Goal: Information Seeking & Learning: Learn about a topic

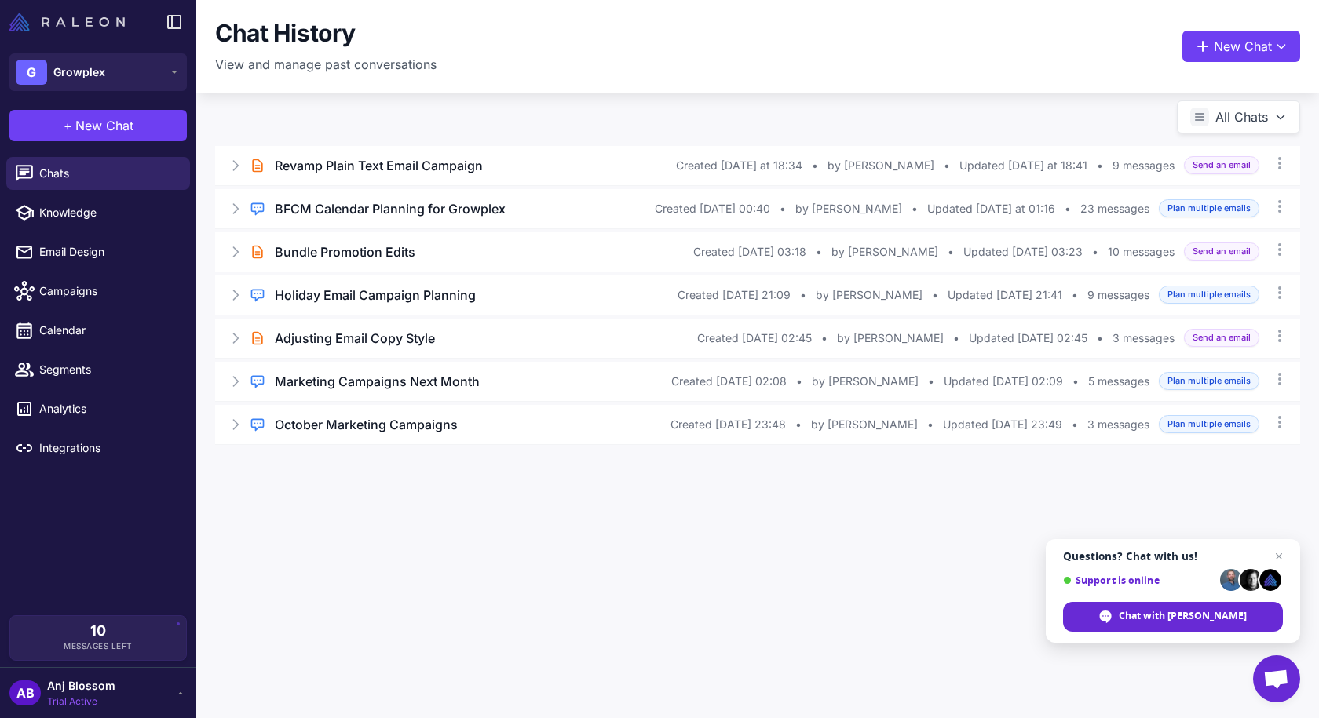
click at [117, 23] on img at bounding box center [66, 22] width 115 height 19
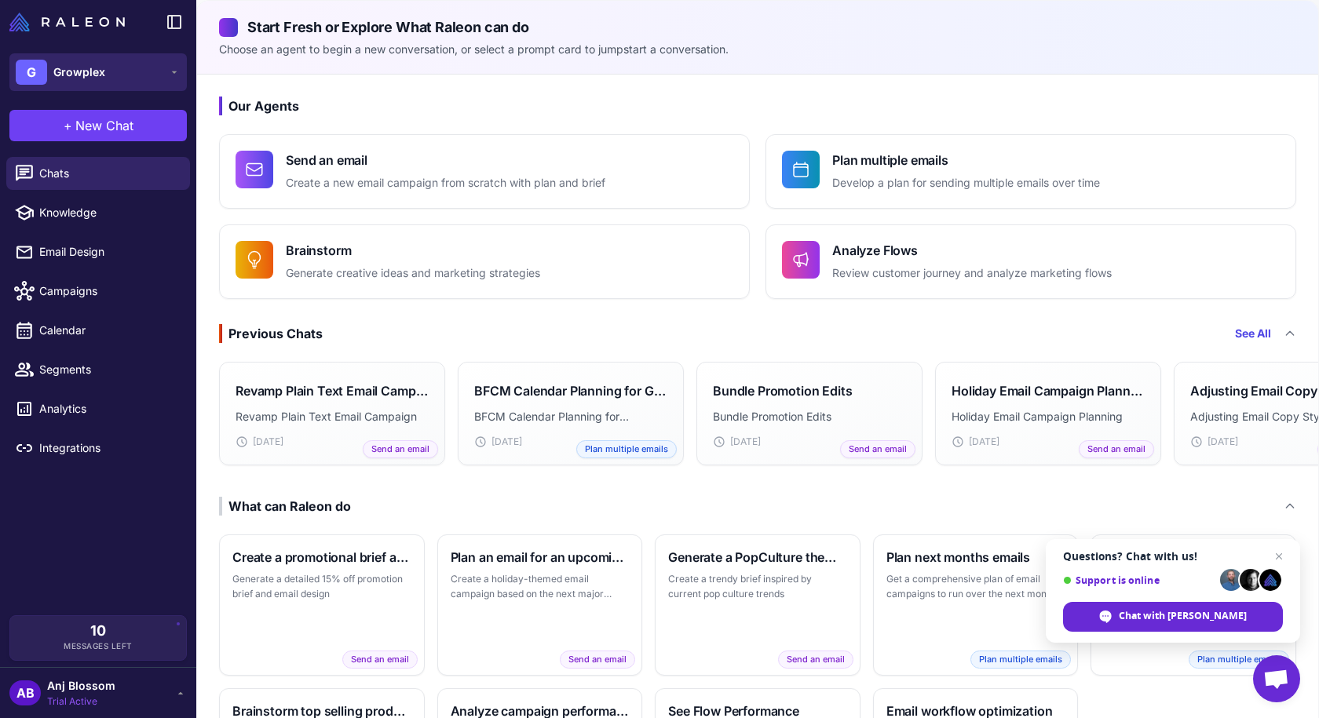
click at [116, 69] on button "G Growplex" at bounding box center [97, 72] width 177 height 38
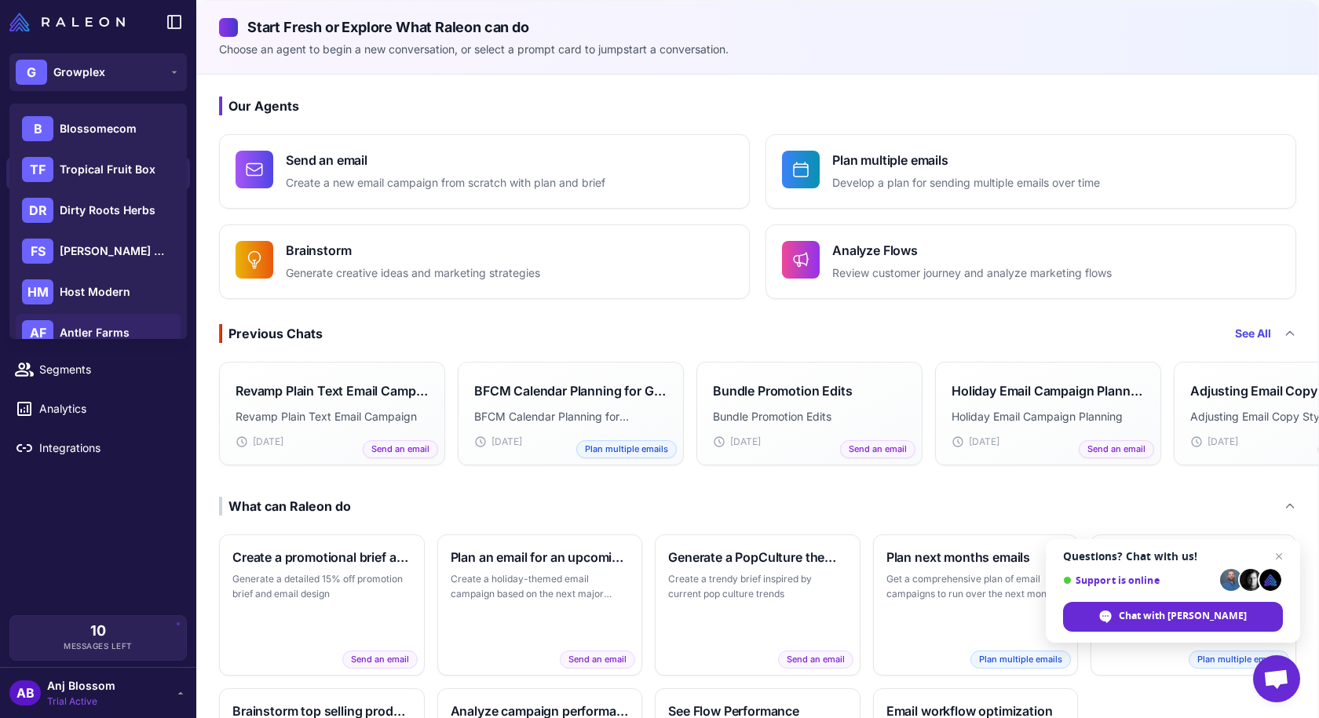
click at [70, 333] on span "Antler Farms" at bounding box center [95, 332] width 70 height 17
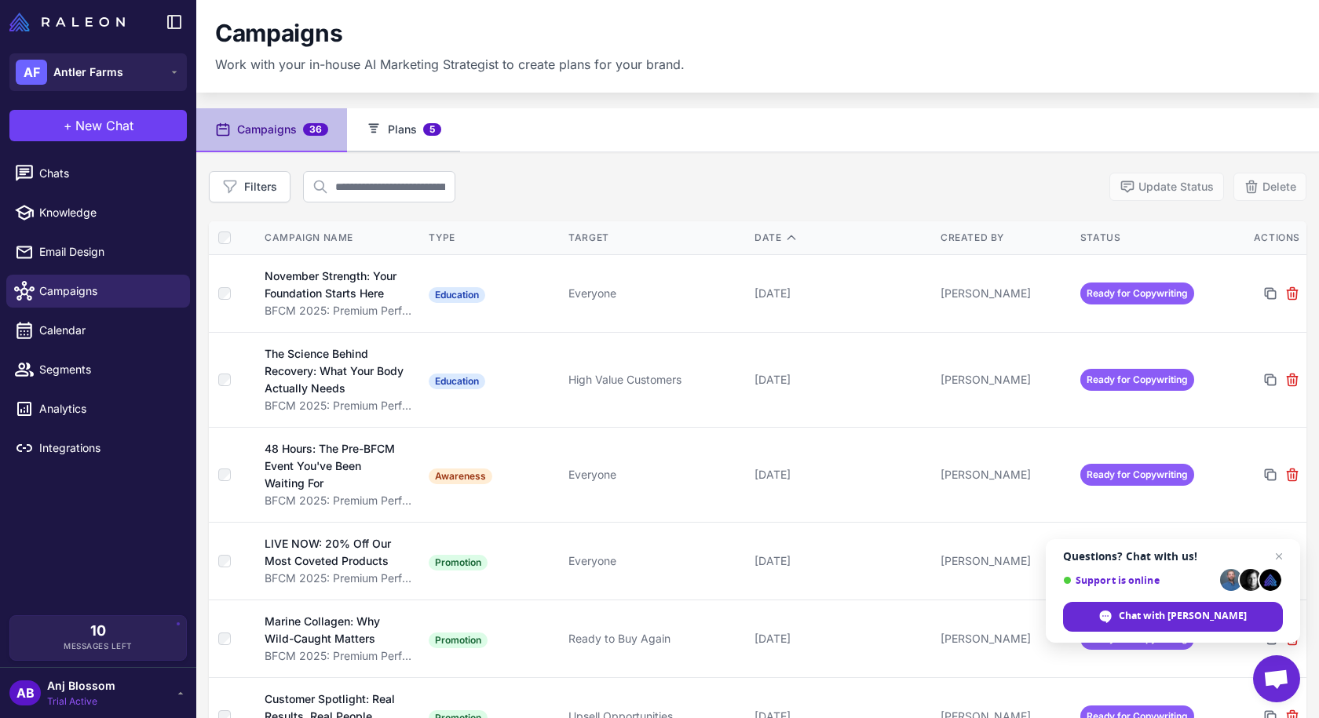
click at [398, 148] on button "Plans 5" at bounding box center [403, 130] width 113 height 44
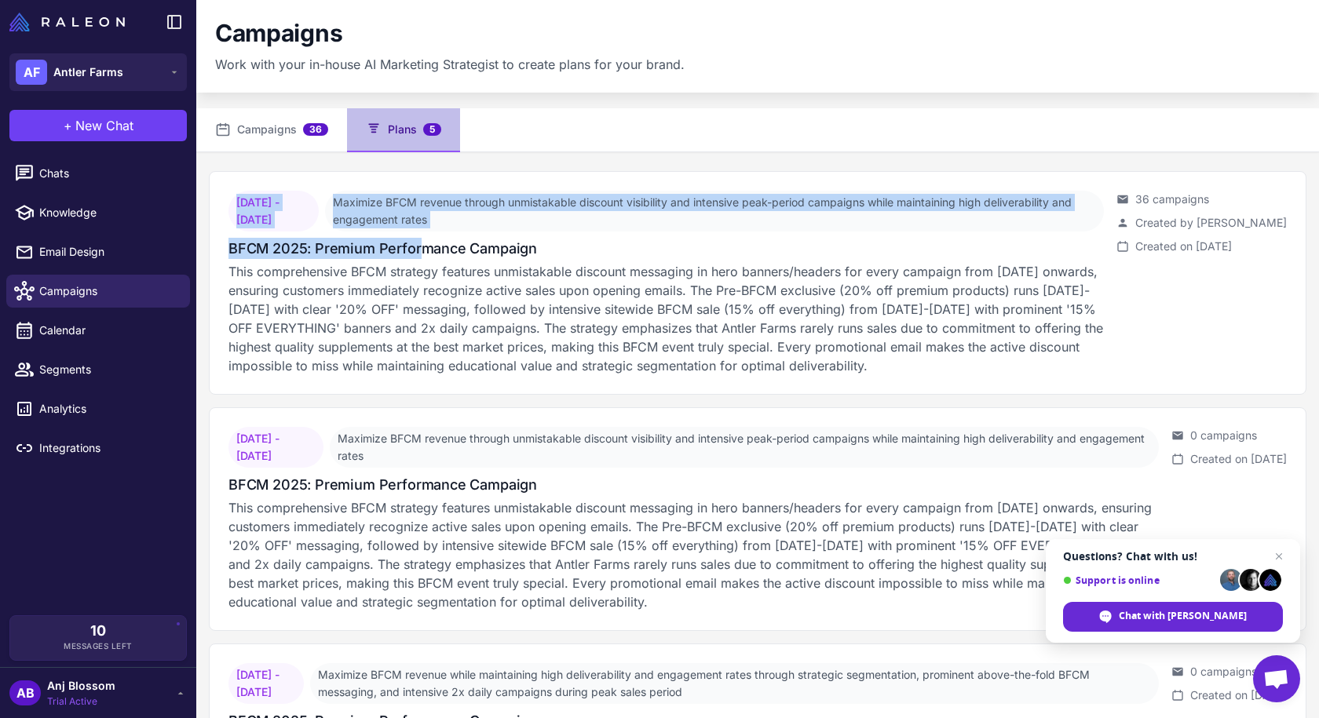
drag, startPoint x: 421, startPoint y: 246, endPoint x: 608, endPoint y: 121, distance: 225.1
click at [608, 121] on div "Campaigns 36 Plans 5 November 1, 2025 - December 3, 2025 Maximize BFCM revenue …" at bounding box center [757, 705] width 1123 height 1194
click at [115, 177] on span "Chats" at bounding box center [108, 173] width 138 height 17
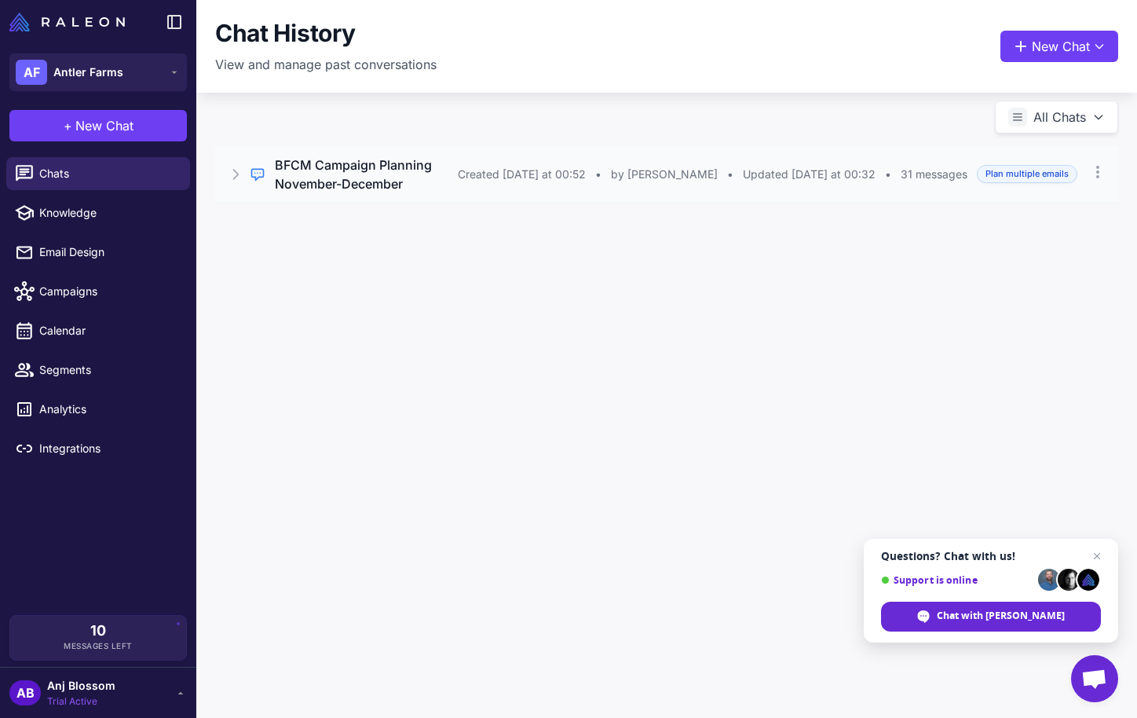
click at [343, 180] on h3 "BFCM Campaign Planning November-December" at bounding box center [366, 174] width 183 height 38
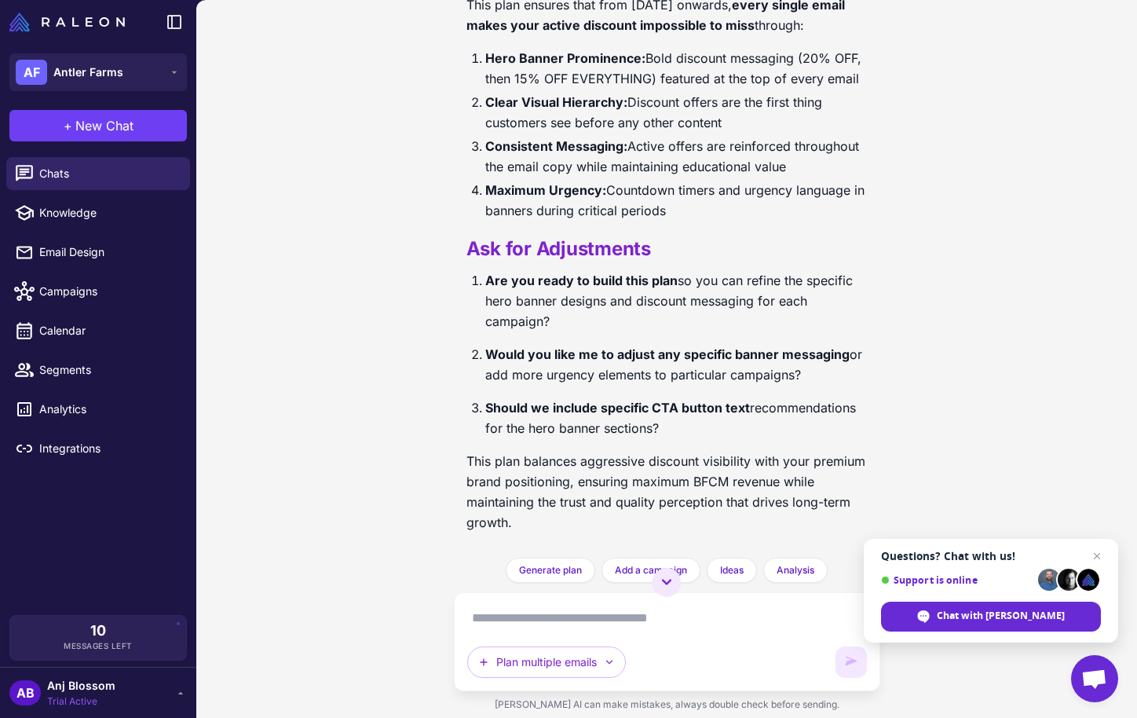
scroll to position [17495, 0]
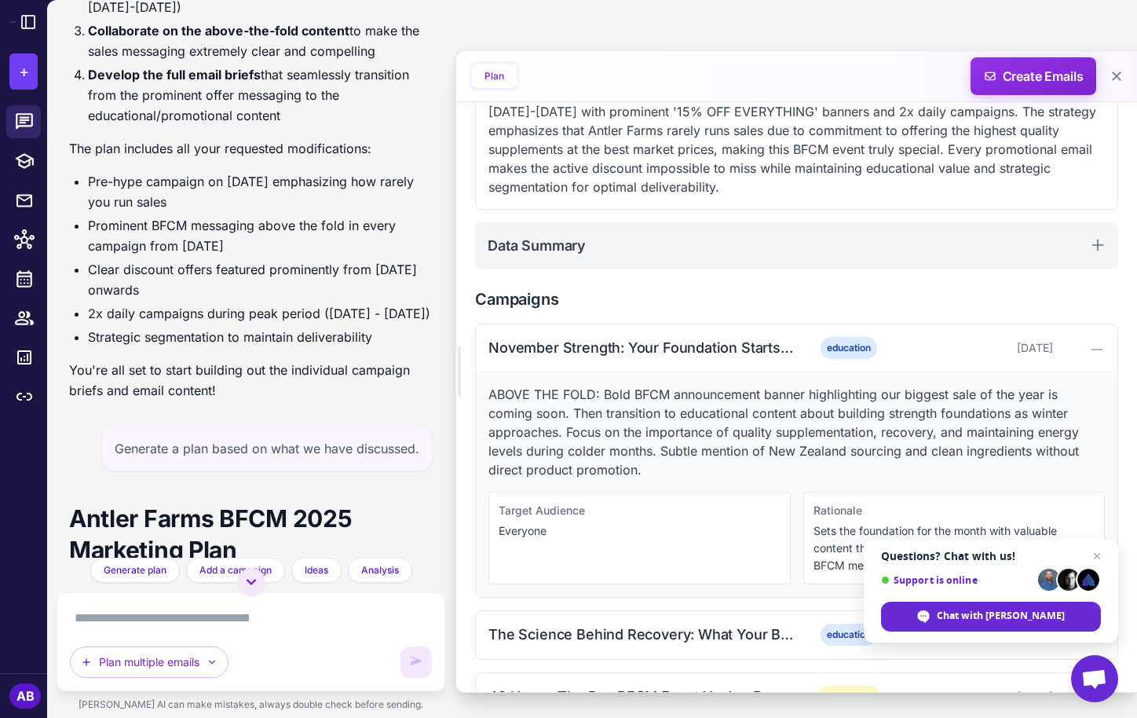
scroll to position [393, 0]
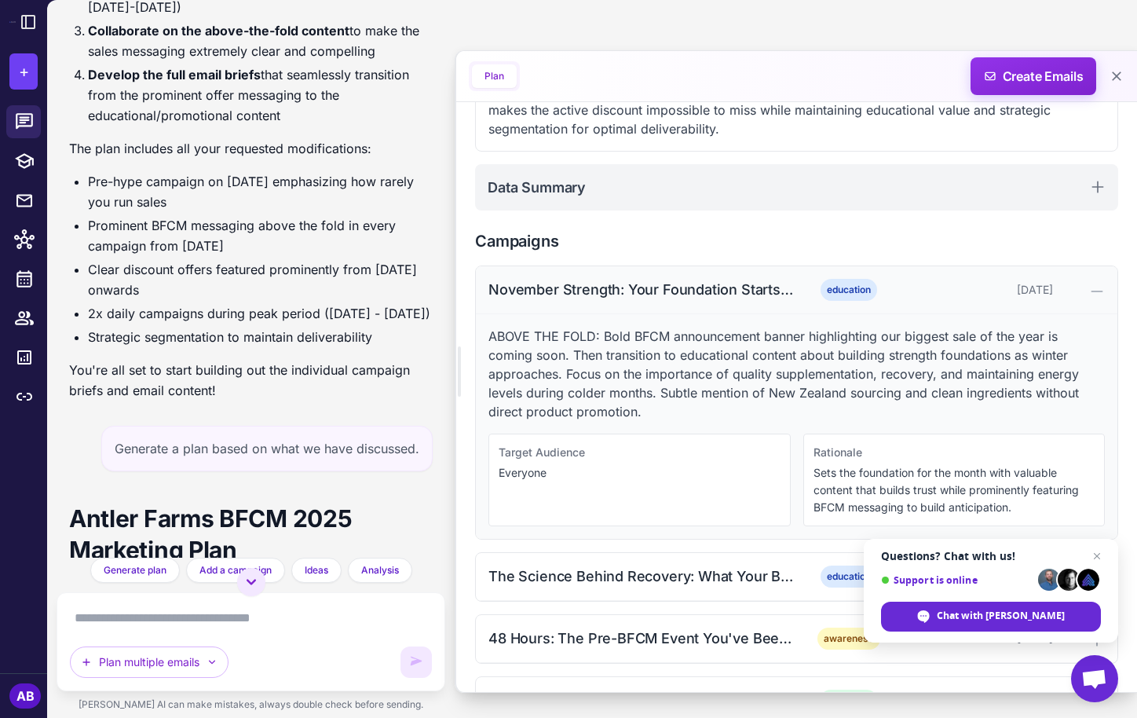
click at [685, 288] on div "November Strength: Your Foundation Starts Here" at bounding box center [640, 289] width 305 height 21
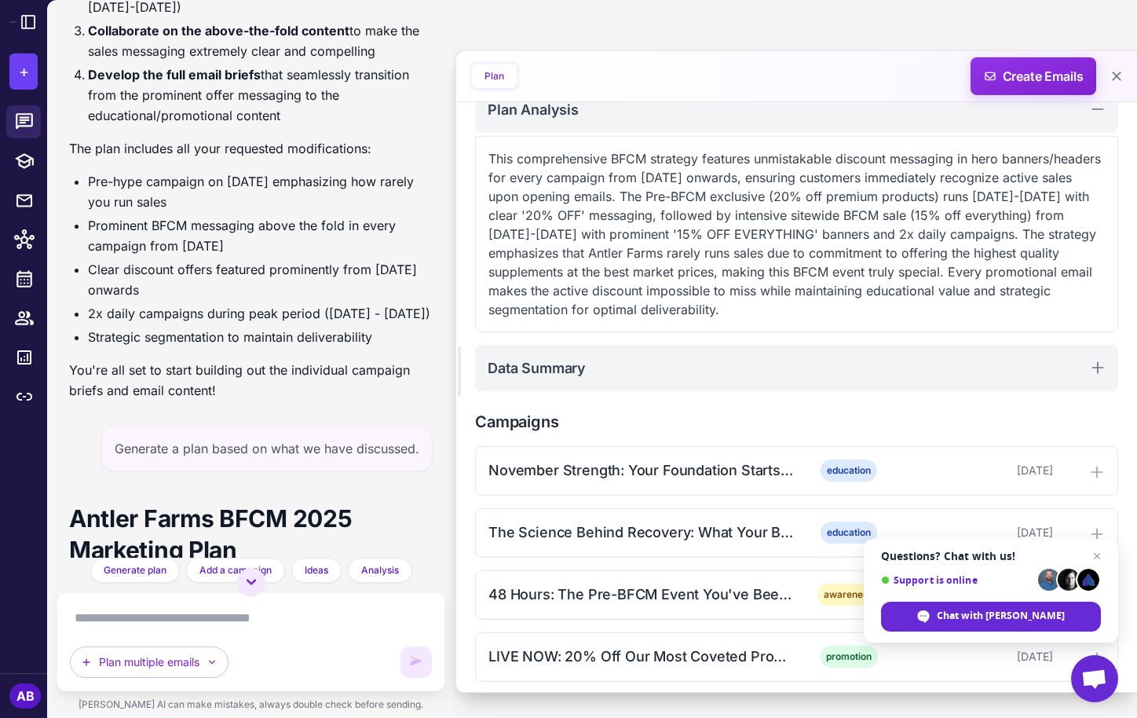
scroll to position [314, 0]
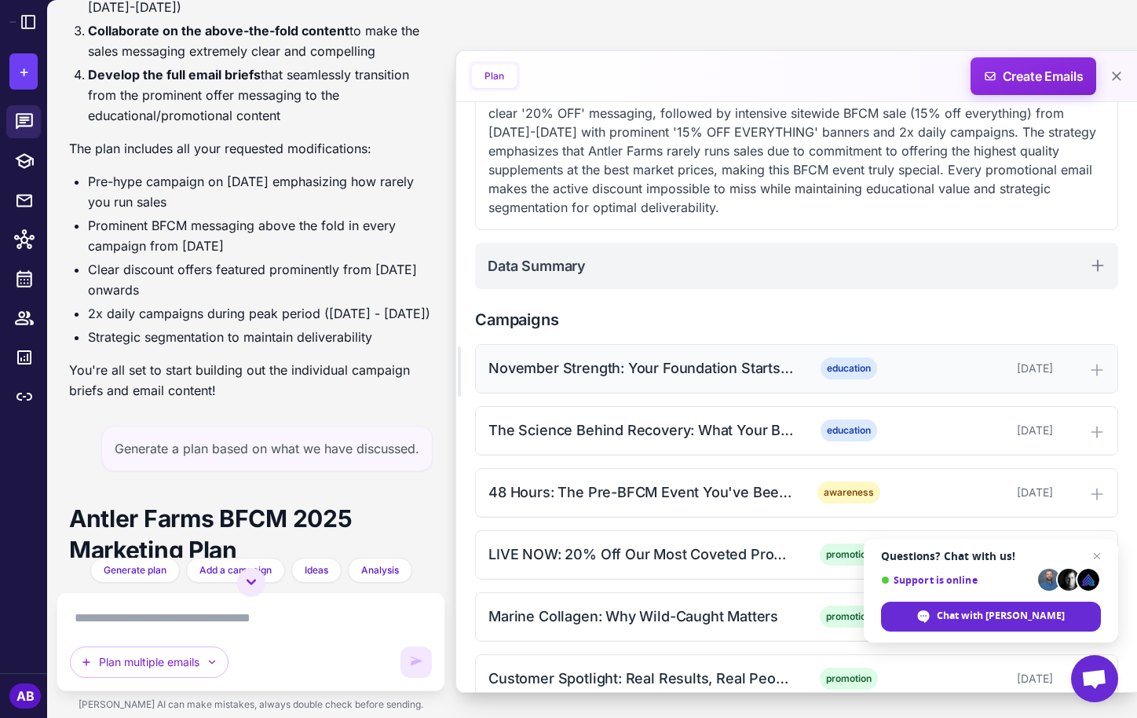
click at [774, 364] on div "November Strength: Your Foundation Starts Here" at bounding box center [640, 367] width 305 height 21
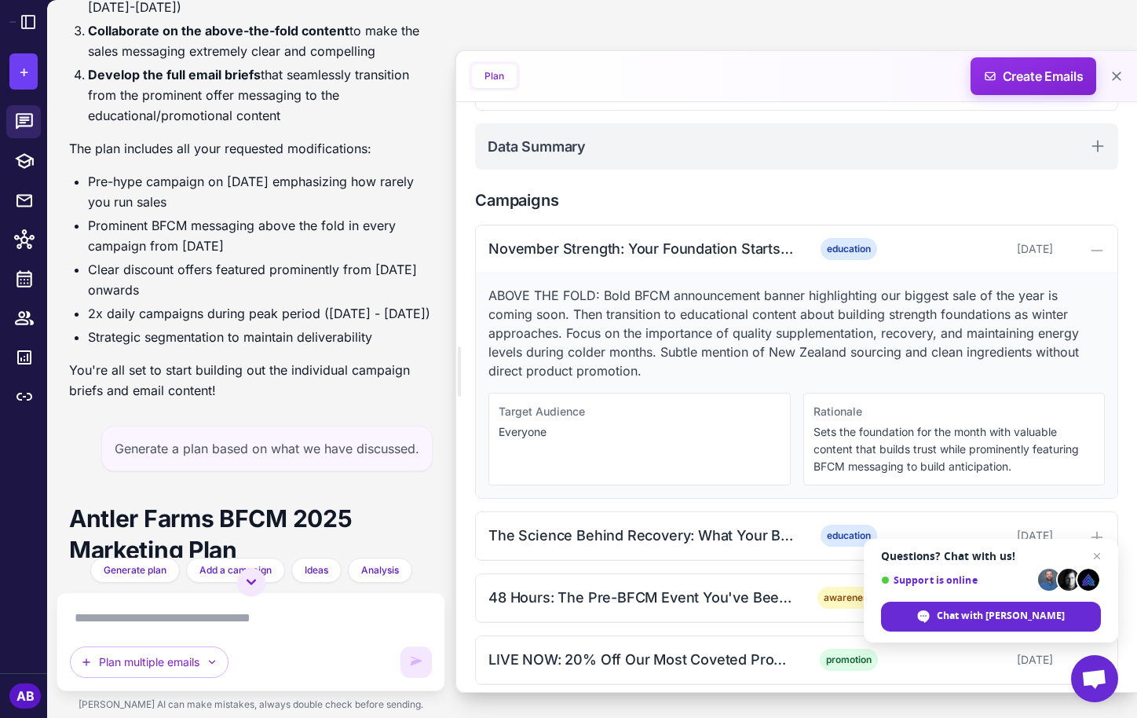
scroll to position [471, 0]
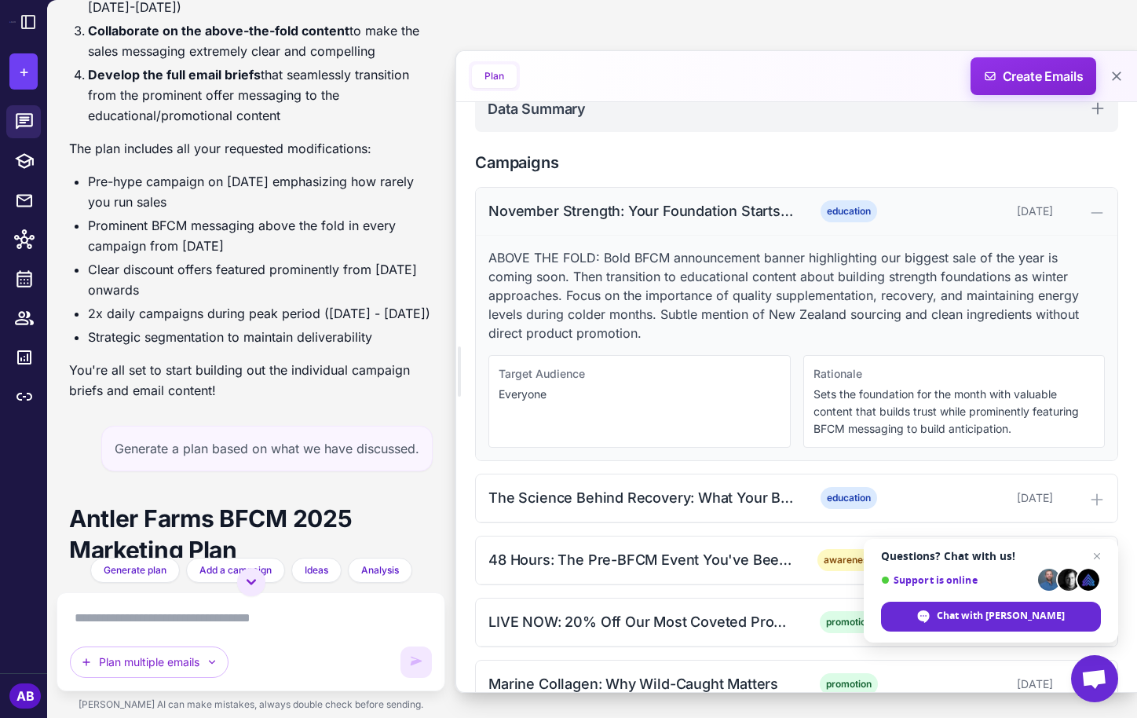
click at [766, 222] on div "November Strength: Your Foundation Starts Here education November 1, 2025" at bounding box center [796, 212] width 641 height 48
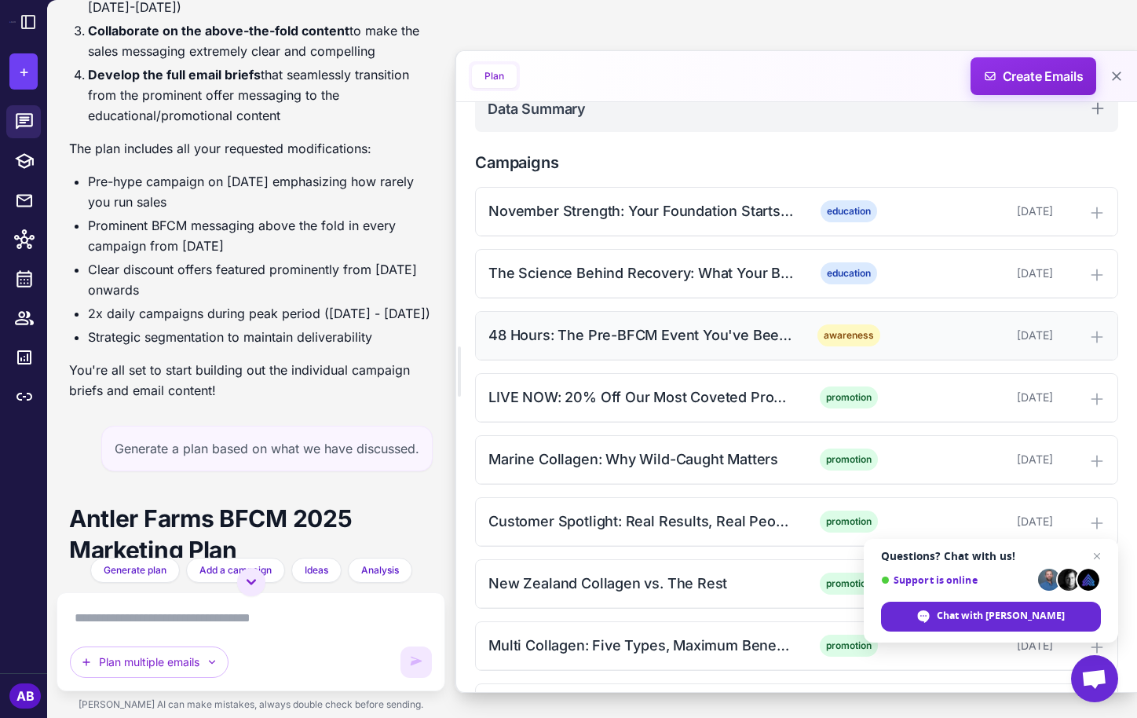
click at [659, 327] on div "48 Hours: The Pre-BFCM Event You've Been Waiting For" at bounding box center [640, 334] width 305 height 21
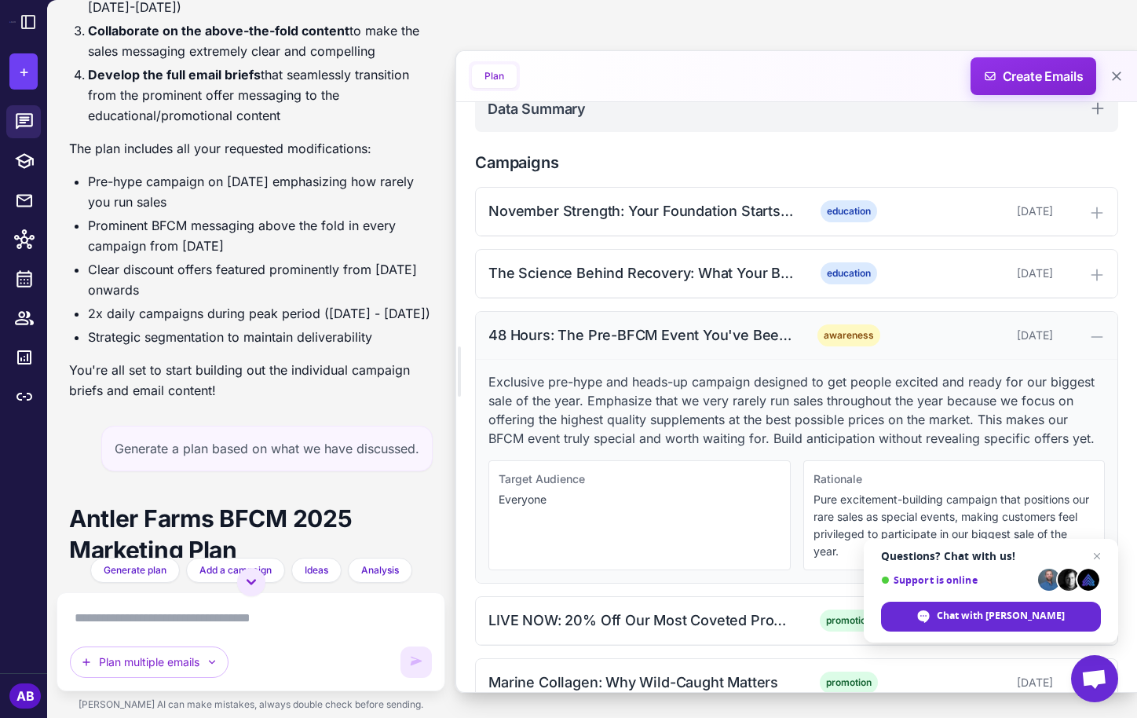
click at [659, 327] on div "48 Hours: The Pre-BFCM Event You've Been Waiting For" at bounding box center [640, 334] width 305 height 21
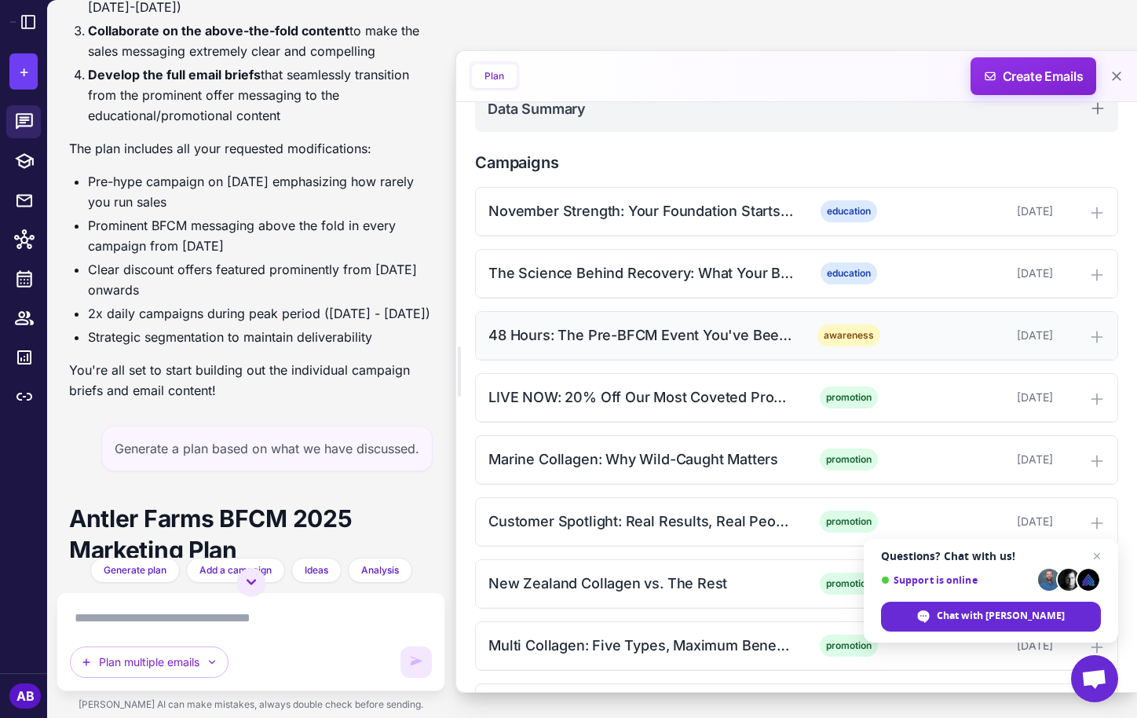
click at [745, 325] on div "48 Hours: The Pre-BFCM Event You've Been Waiting For" at bounding box center [640, 334] width 305 height 21
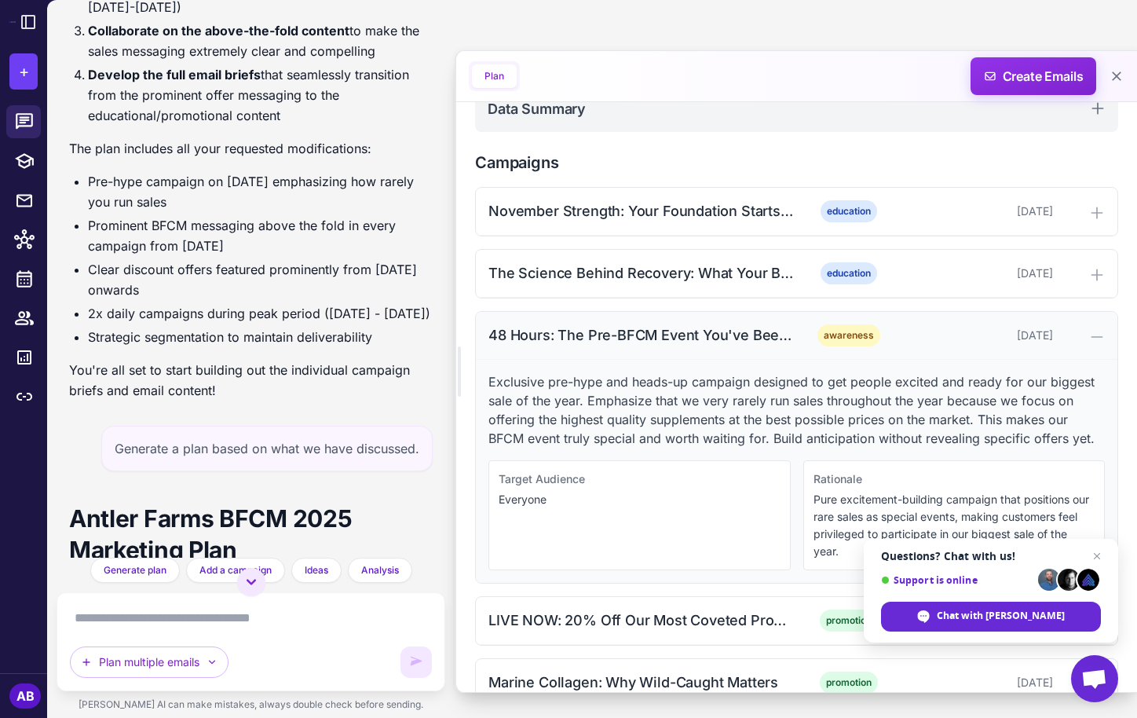
click at [669, 358] on div "48 Hours: The Pre-BFCM Event You've Been Waiting For awareness November 8, 2025" at bounding box center [796, 336] width 641 height 48
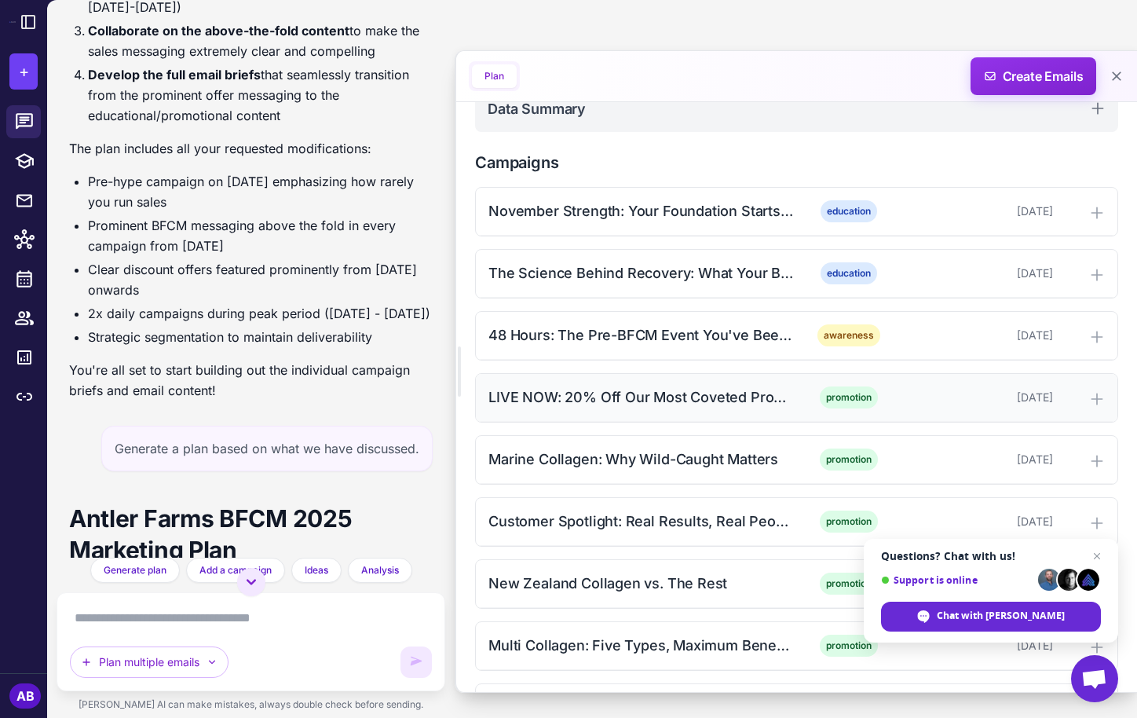
click at [674, 403] on div "LIVE NOW: 20% Off Our Most Coveted Products" at bounding box center [640, 396] width 305 height 21
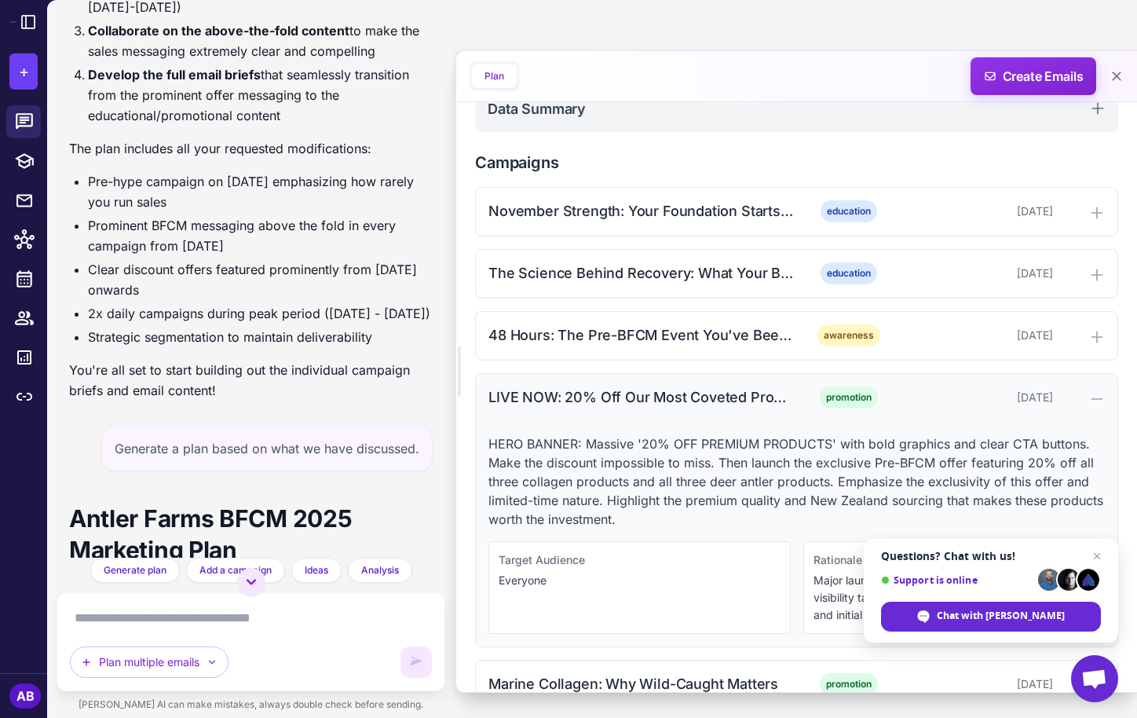
click at [643, 394] on div "LIVE NOW: 20% Off Our Most Coveted Products" at bounding box center [640, 396] width 305 height 21
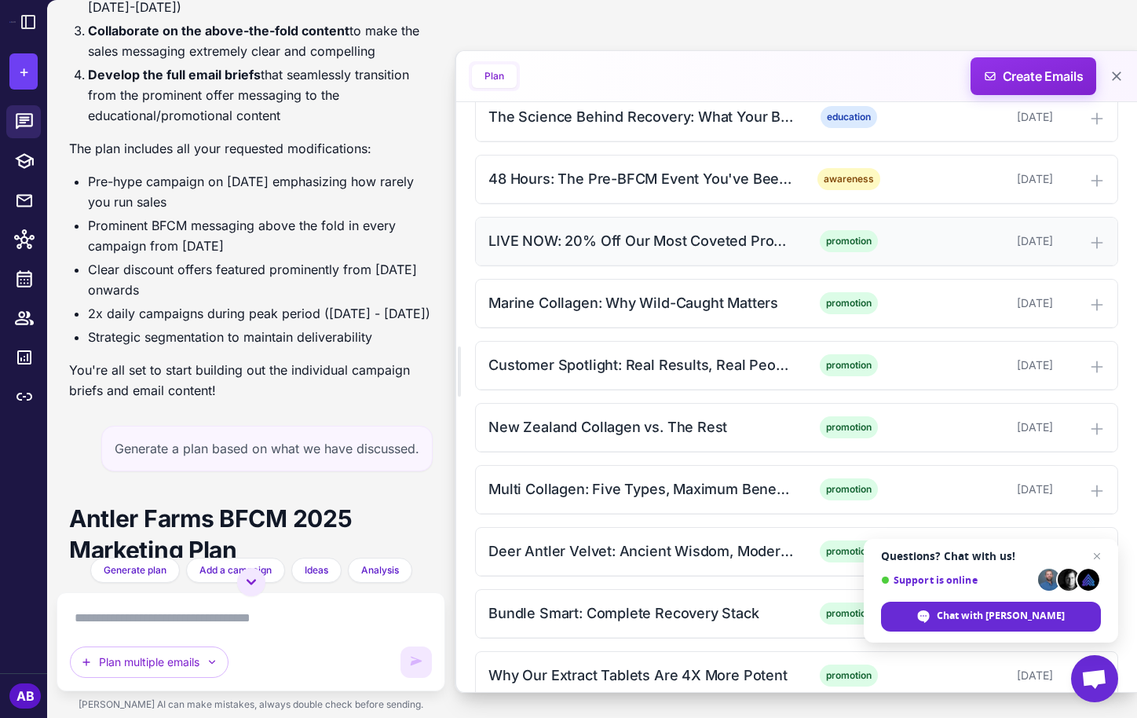
scroll to position [628, 0]
click at [645, 466] on div "Multi Collagen: Five Types, Maximum Benefits promotion November 14, 2025" at bounding box center [796, 489] width 641 height 48
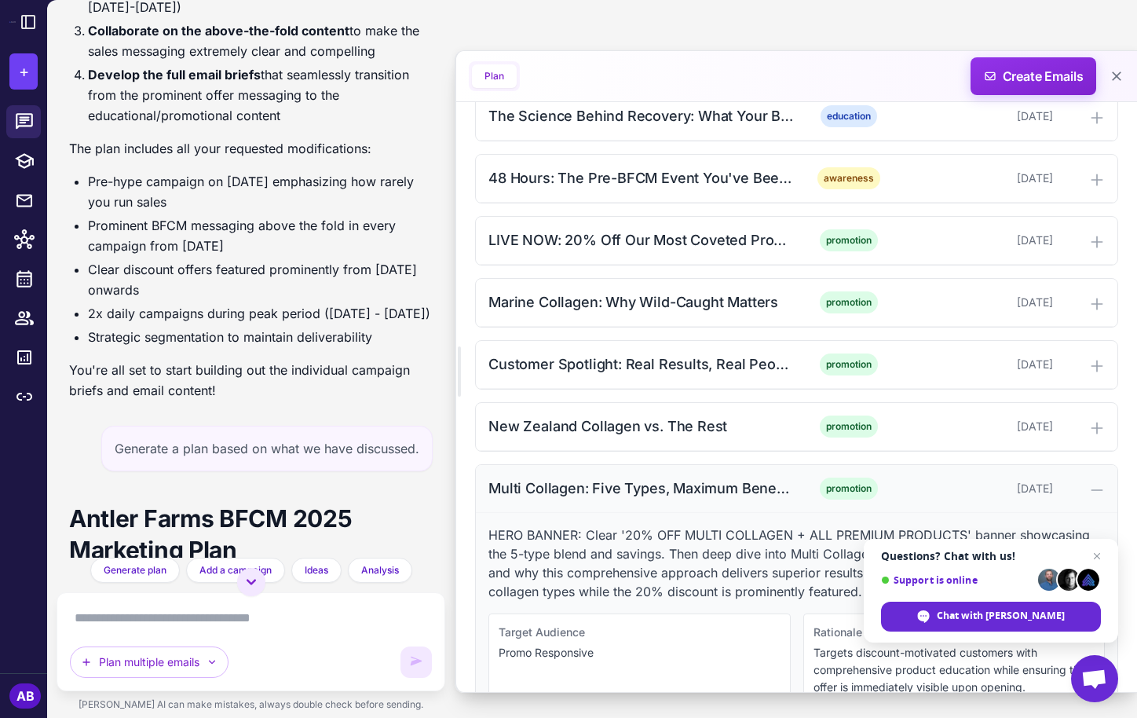
click at [645, 488] on div "Multi Collagen: Five Types, Maximum Benefits" at bounding box center [640, 487] width 305 height 21
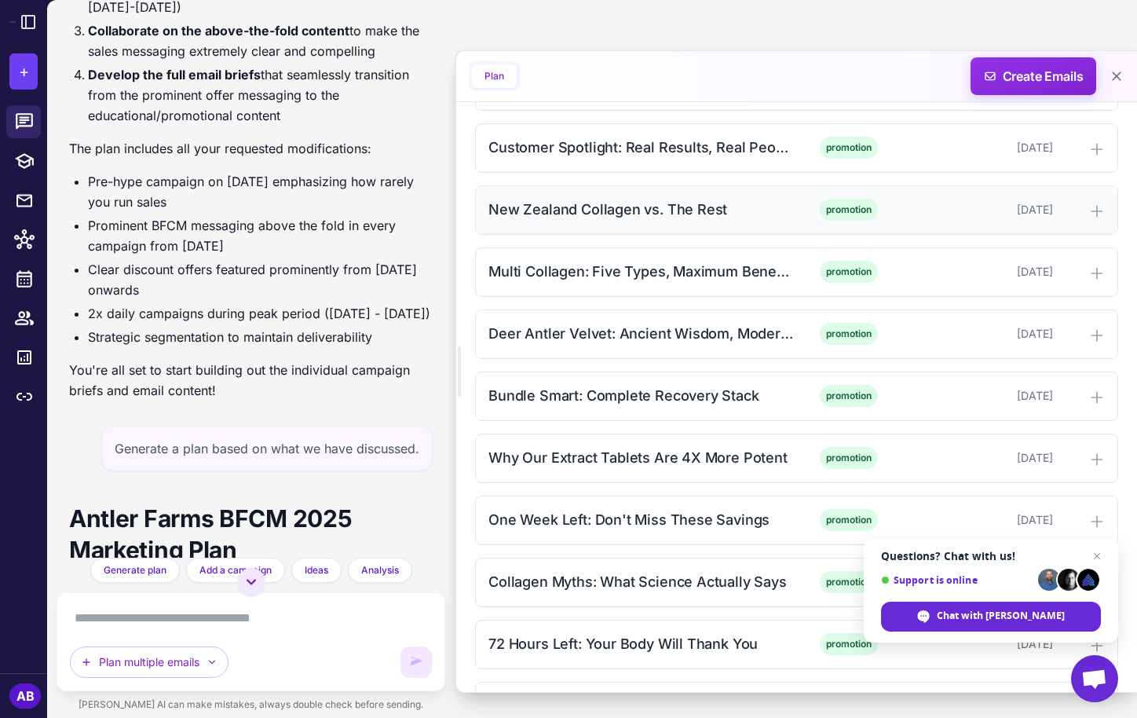
scroll to position [864, 0]
